Goal: Transaction & Acquisition: Purchase product/service

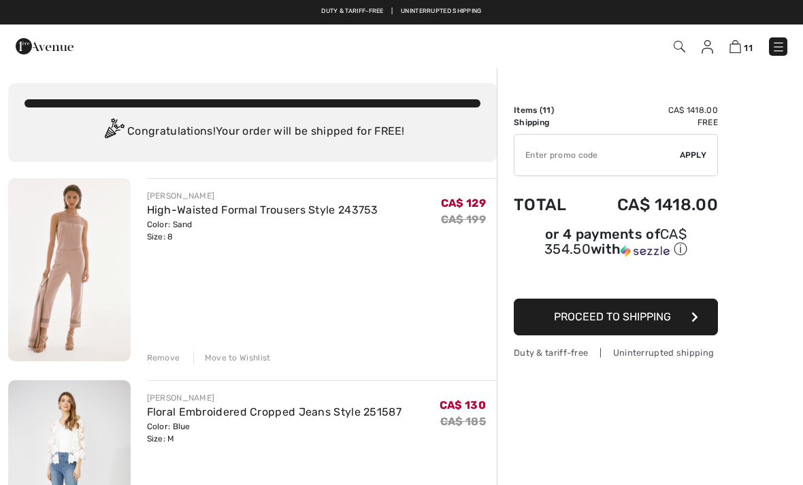
click at [67, 259] on img at bounding box center [69, 269] width 123 height 183
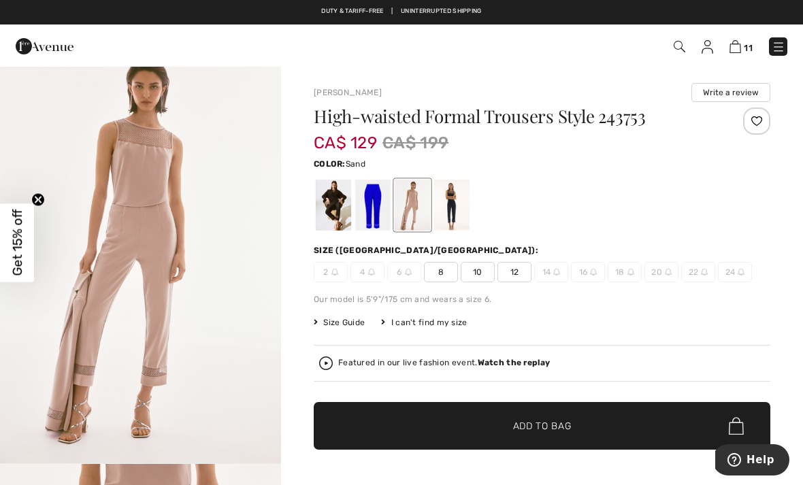
scroll to position [22, 0]
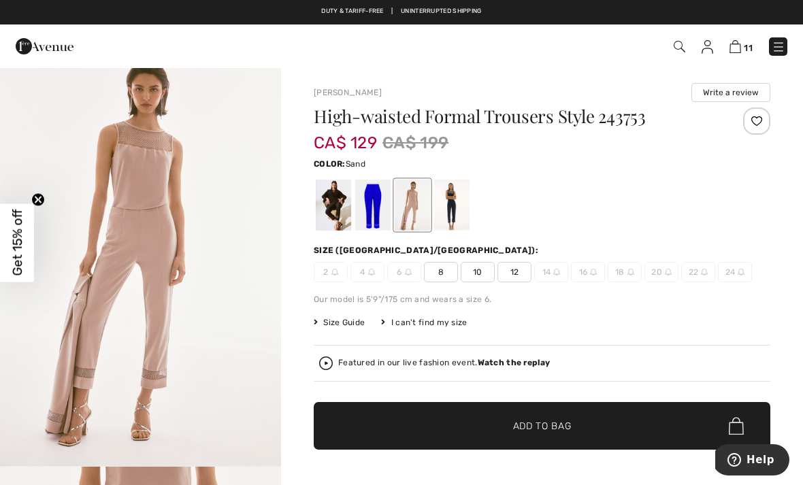
click at [166, 241] on img "1 / 4" at bounding box center [140, 255] width 281 height 421
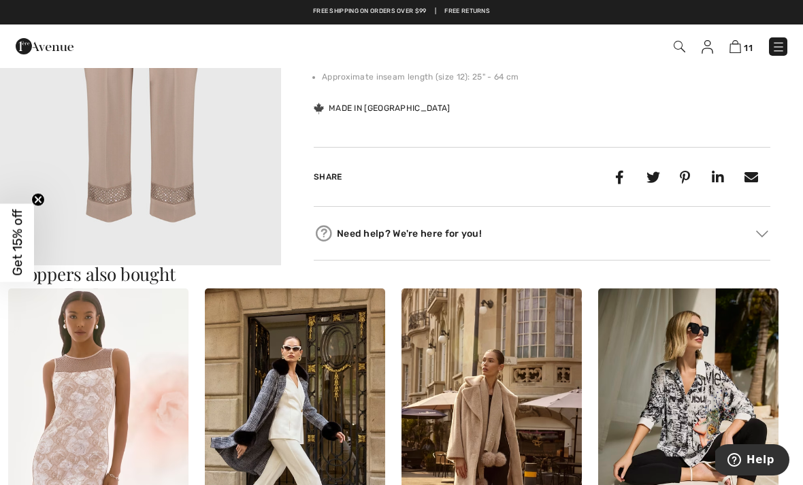
scroll to position [1032, 0]
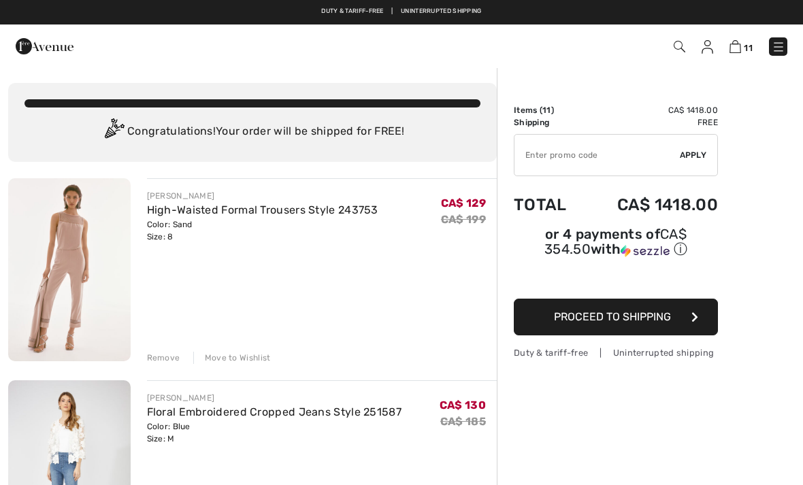
click at [150, 357] on div "Remove" at bounding box center [163, 358] width 33 height 12
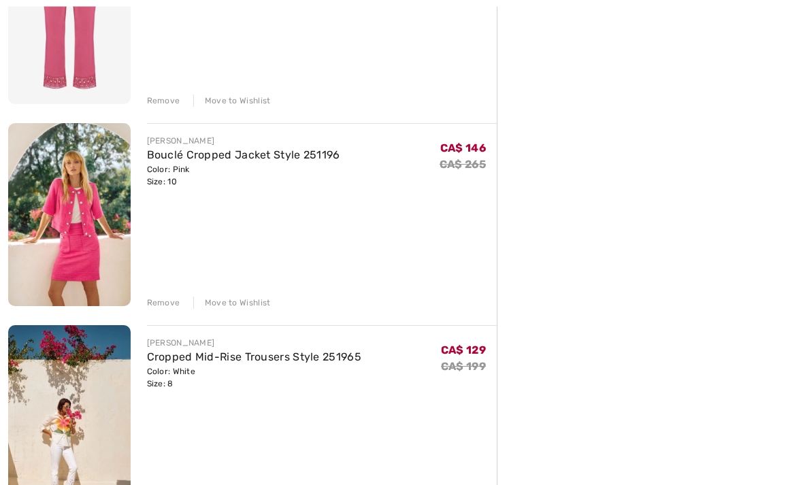
scroll to position [863, 0]
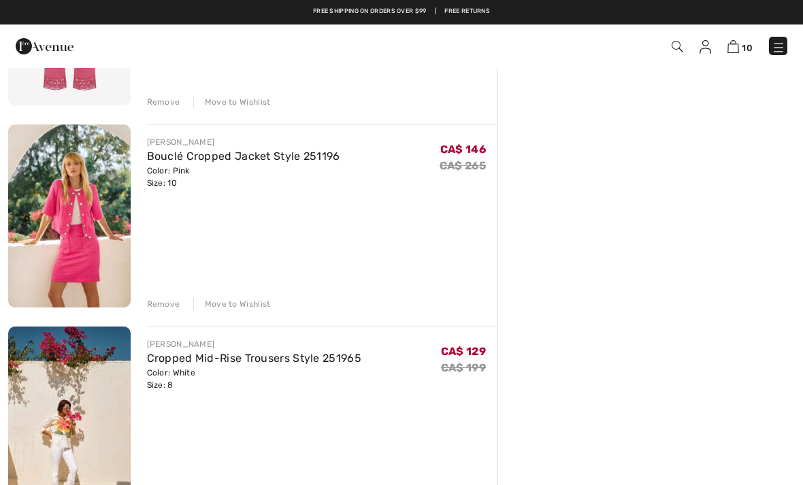
click at [150, 300] on div "Remove" at bounding box center [163, 304] width 33 height 12
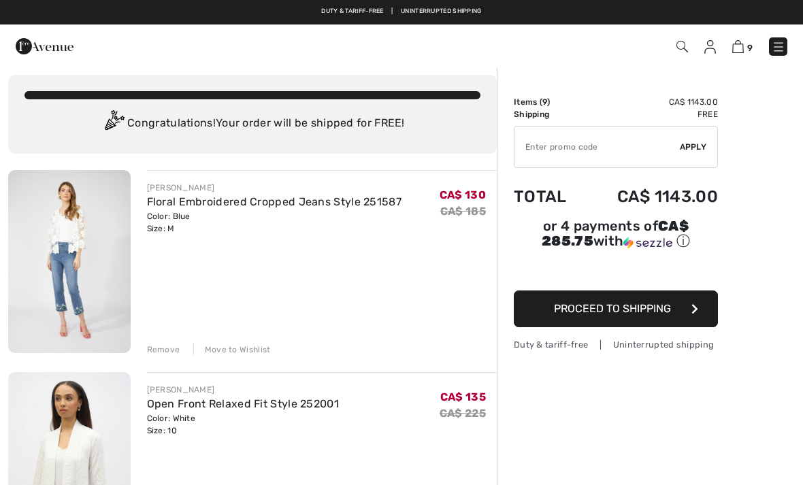
scroll to position [0, 0]
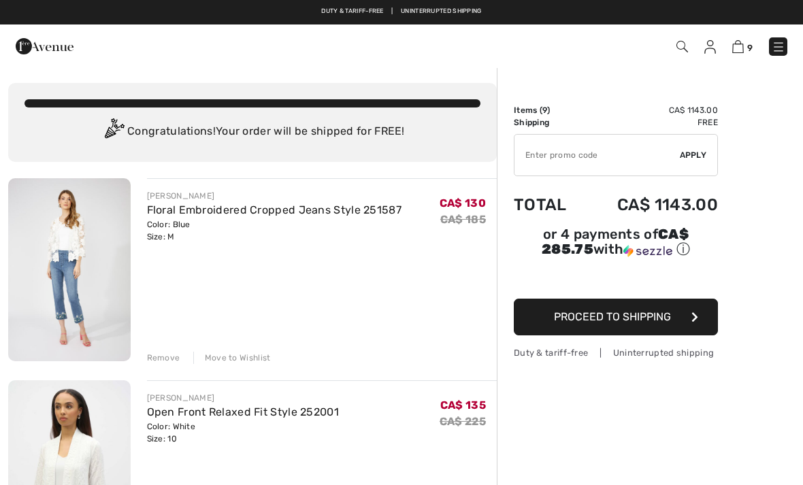
click at [606, 160] on input "TEXT" at bounding box center [597, 155] width 165 height 41
type input "EXTRA20"
click at [696, 150] on span "Apply" at bounding box center [693, 155] width 27 height 12
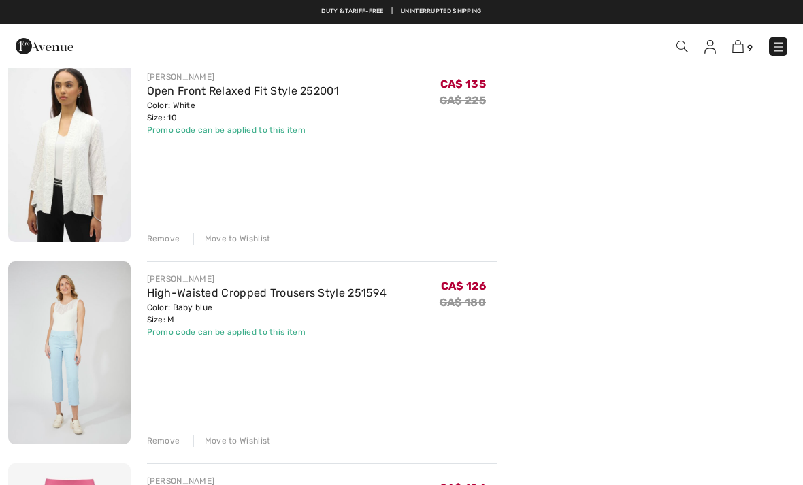
scroll to position [321, 0]
